Goal: Check status: Check status

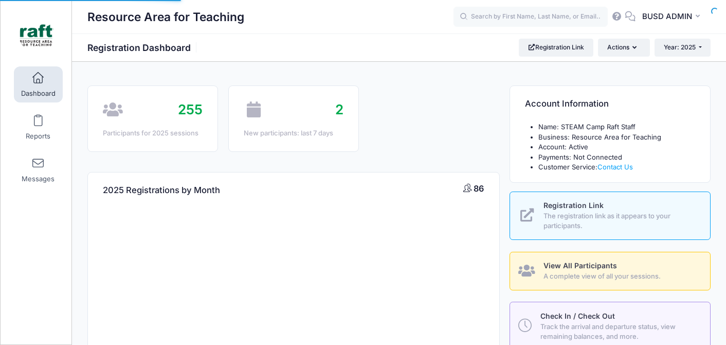
select select
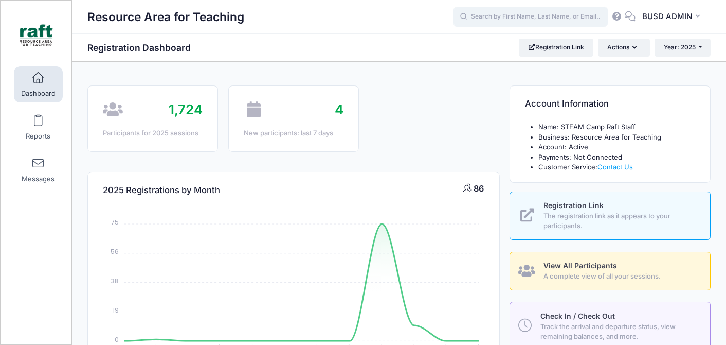
click at [485, 13] on input "text" at bounding box center [531, 17] width 154 height 21
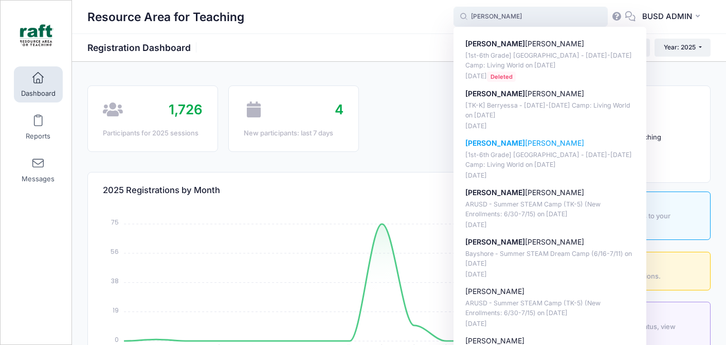
click at [548, 148] on p "Sam uel Quintero" at bounding box center [550, 143] width 170 height 11
type input "Samuel Quintero ([1st-6th Grade] Berryessa - Oct 6-10 Camp: Living World, Oct-0…"
